Goal: Understand process/instructions

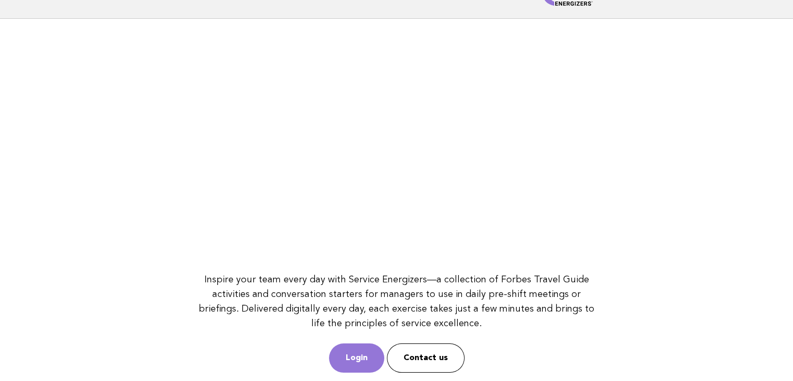
scroll to position [135, 0]
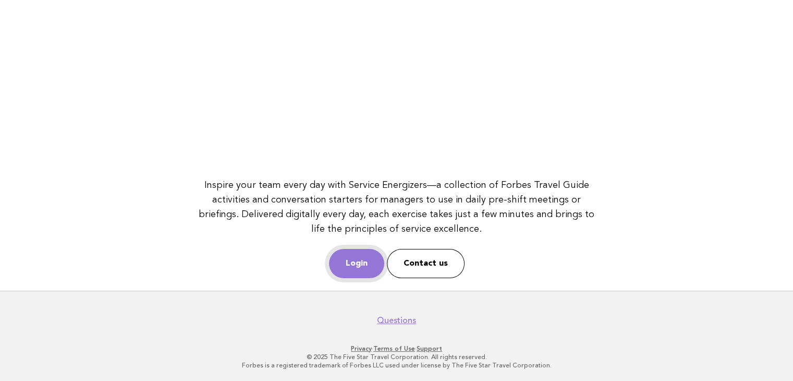
click at [350, 251] on link "Login" at bounding box center [356, 263] width 55 height 29
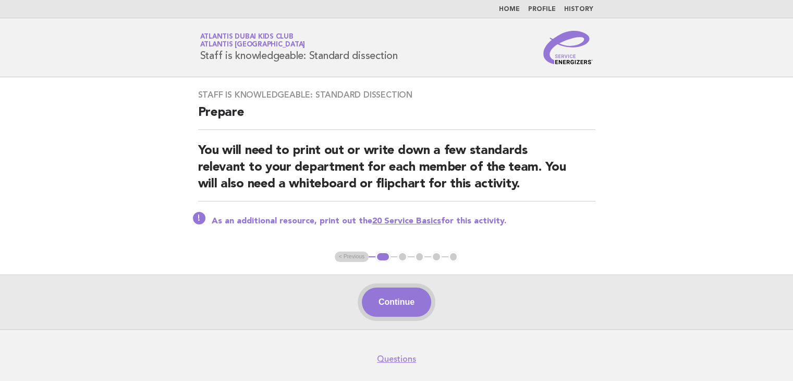
click at [378, 298] on button "Continue" at bounding box center [396, 301] width 69 height 29
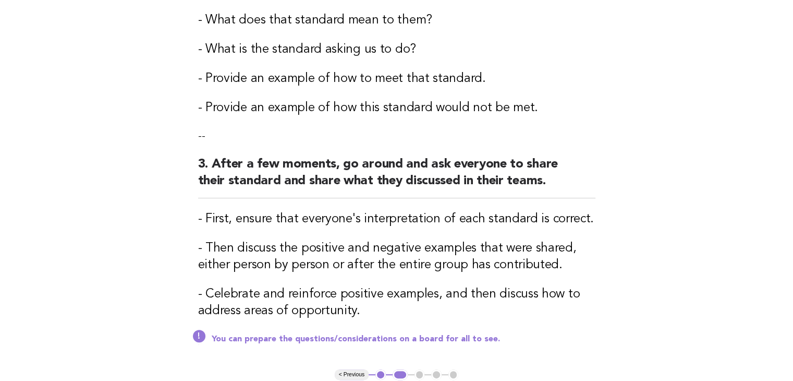
scroll to position [365, 0]
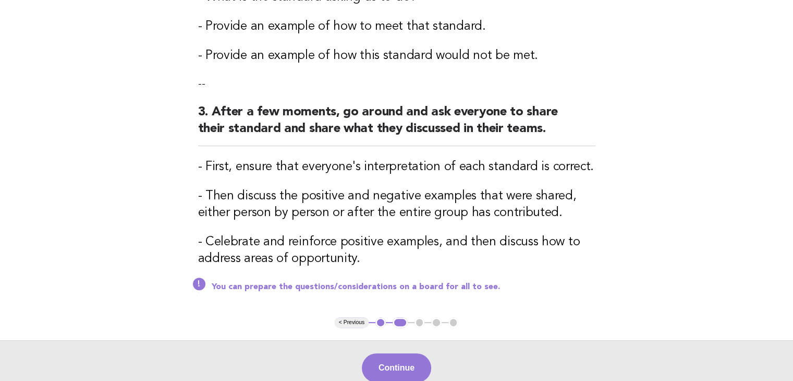
click at [296, 288] on p "You can prepare the questions/considerations on a board for all to see." at bounding box center [404, 287] width 384 height 10
click at [382, 288] on p "You can prepare the questions/considerations on a board for all to see." at bounding box center [404, 287] width 384 height 10
click at [404, 280] on div "You can prepare the questions/considerations on a board for all to see." at bounding box center [396, 286] width 397 height 13
click at [406, 288] on p "You can prepare the questions/considerations on a board for all to see." at bounding box center [404, 287] width 384 height 10
click at [401, 357] on button "Continue" at bounding box center [396, 367] width 69 height 29
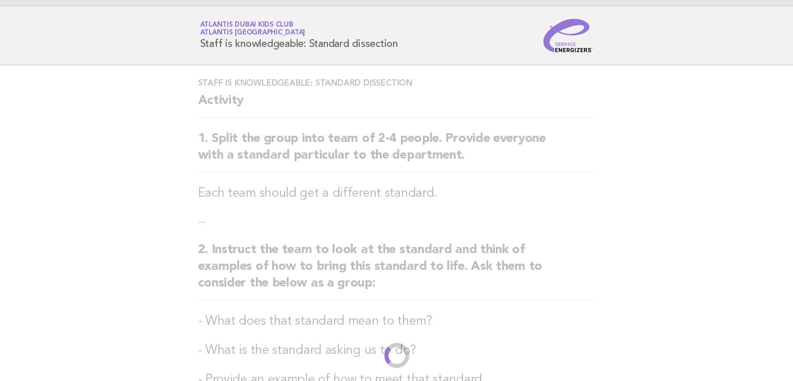
scroll to position [0, 0]
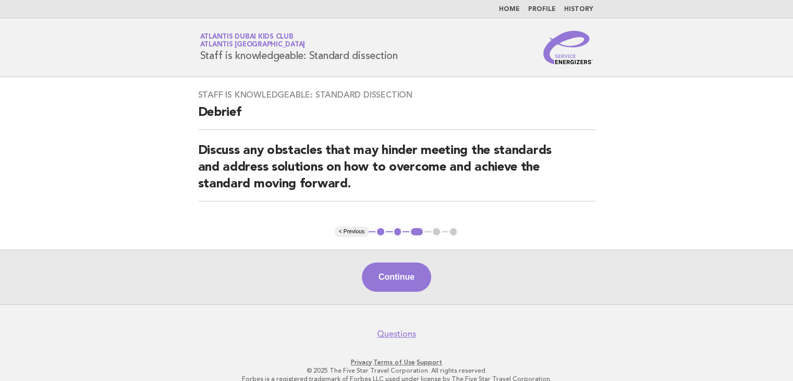
click at [353, 234] on button "< Previous" at bounding box center [352, 231] width 34 height 10
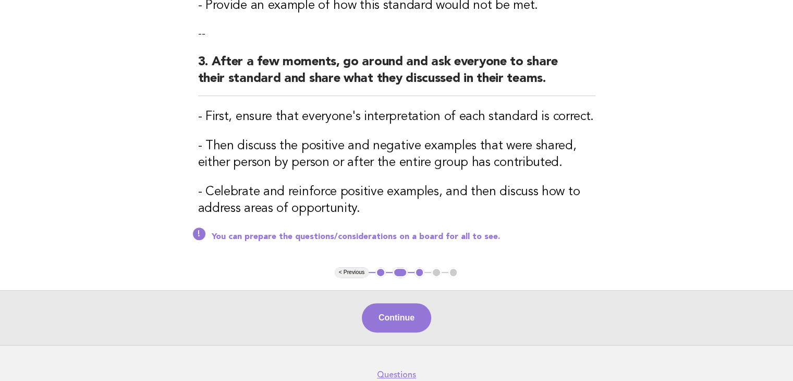
scroll to position [417, 0]
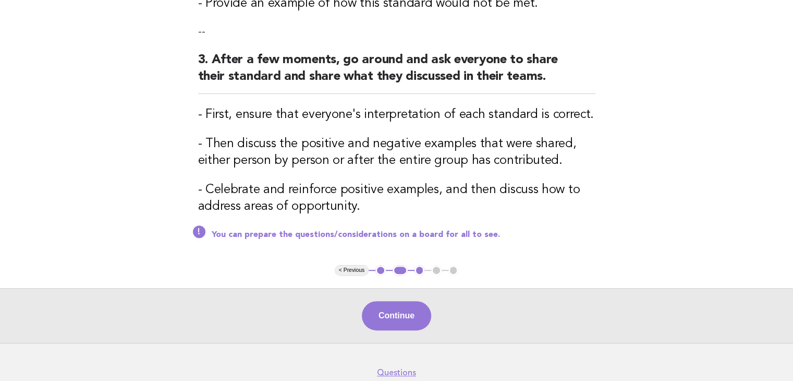
click at [201, 231] on div "You can prepare the questions/considerations on a board for all to see." at bounding box center [396, 233] width 397 height 13
click at [239, 233] on p "You can prepare the questions/considerations on a board for all to see." at bounding box center [404, 234] width 384 height 10
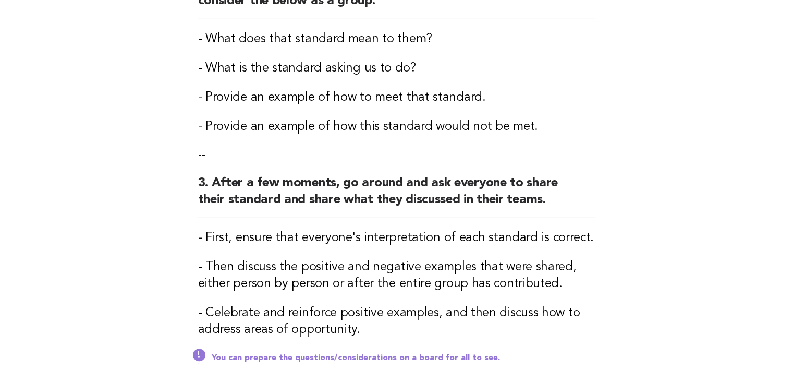
scroll to position [365, 0]
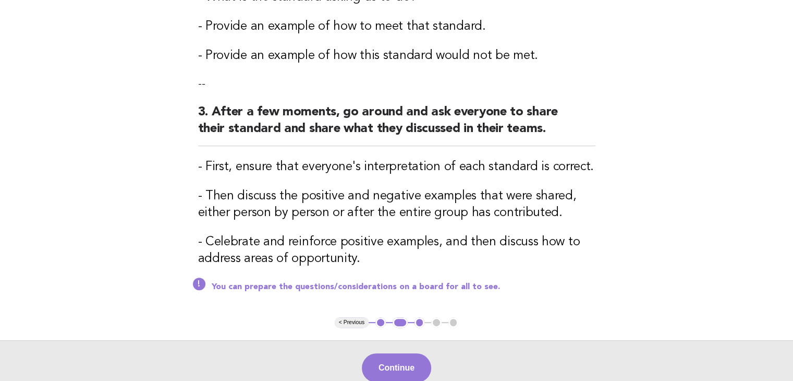
click at [352, 321] on button "< Previous" at bounding box center [352, 322] width 34 height 10
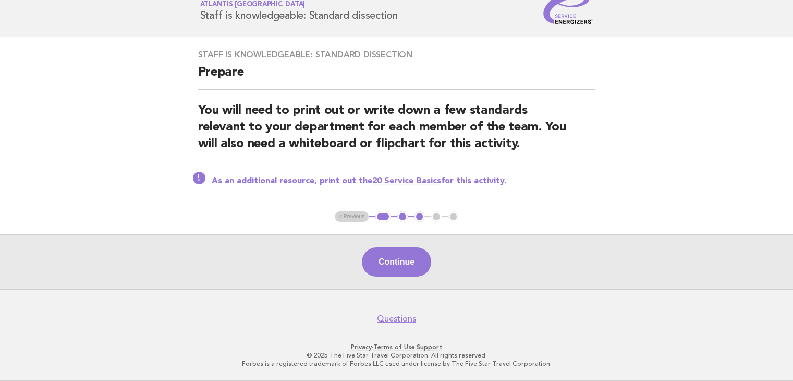
scroll to position [39, 0]
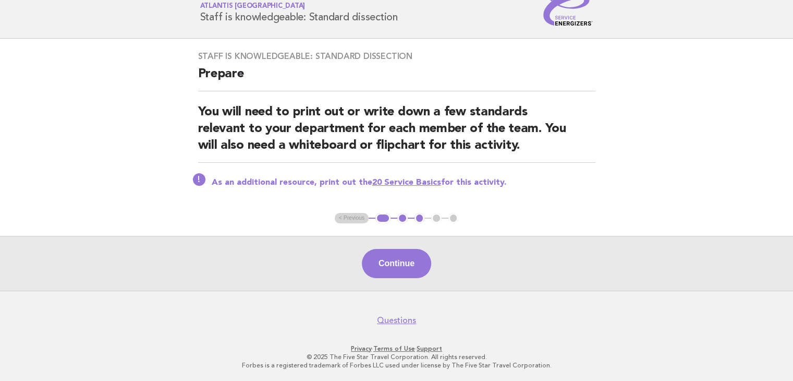
click at [396, 179] on link "20 Service Basics" at bounding box center [406, 182] width 69 height 8
